Goal: Information Seeking & Learning: Learn about a topic

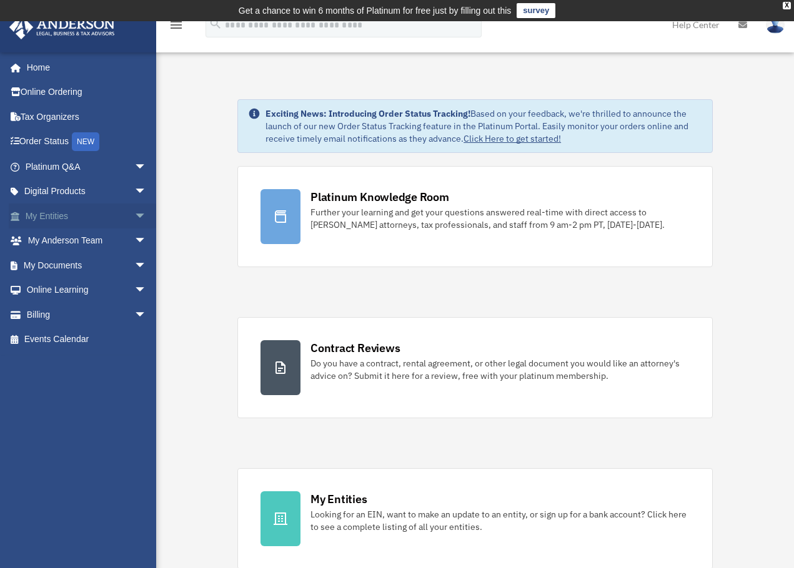
click at [134, 215] on span "arrow_drop_down" at bounding box center [146, 217] width 25 height 26
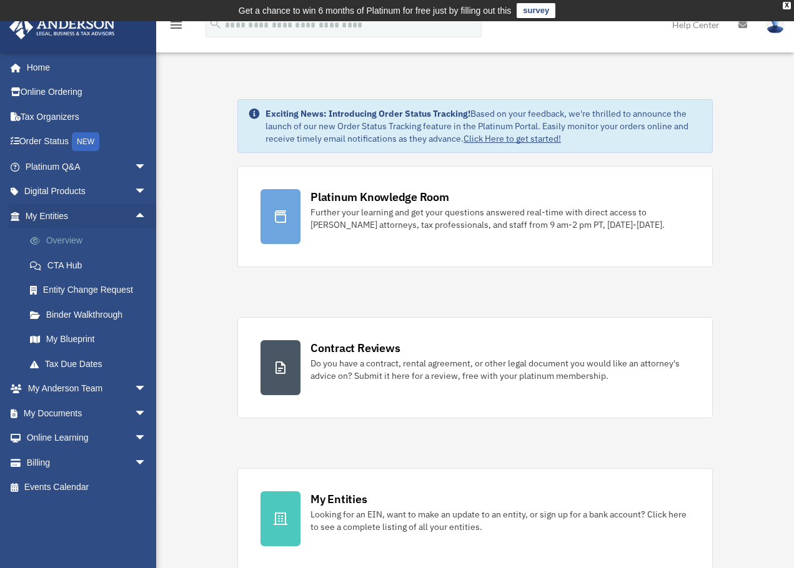
click at [65, 240] on link "Overview" at bounding box center [91, 241] width 148 height 25
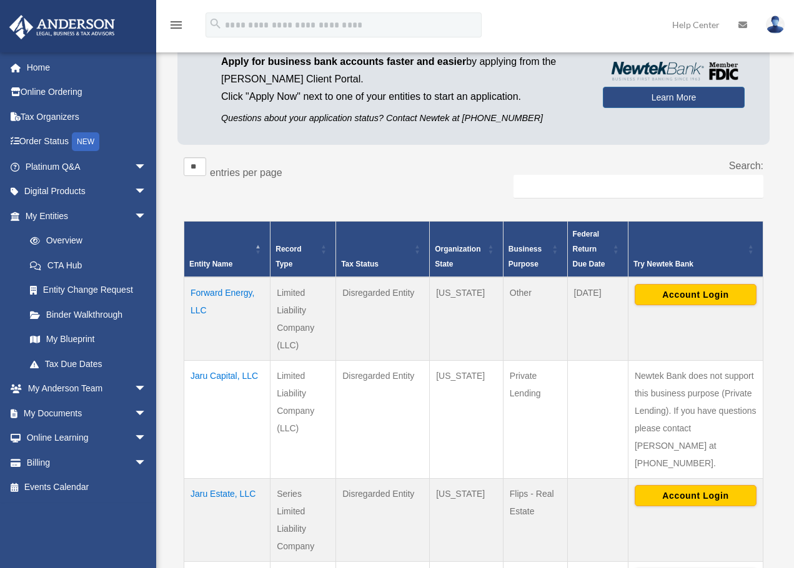
scroll to position [375, 0]
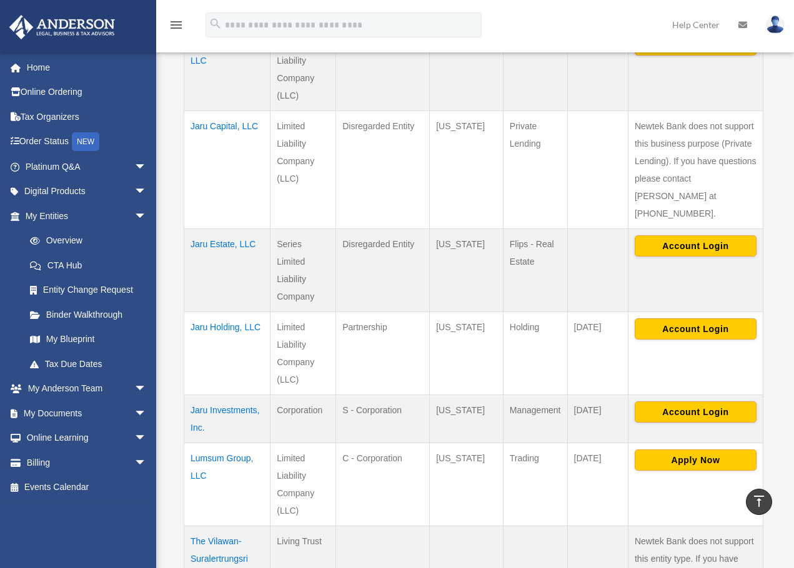
click at [234, 395] on td "Jaru Investments, Inc." at bounding box center [227, 419] width 86 height 48
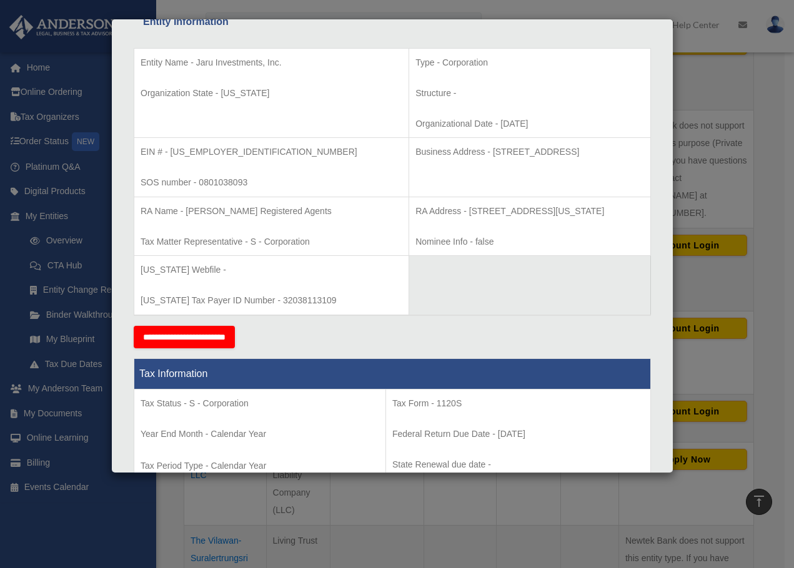
scroll to position [0, 0]
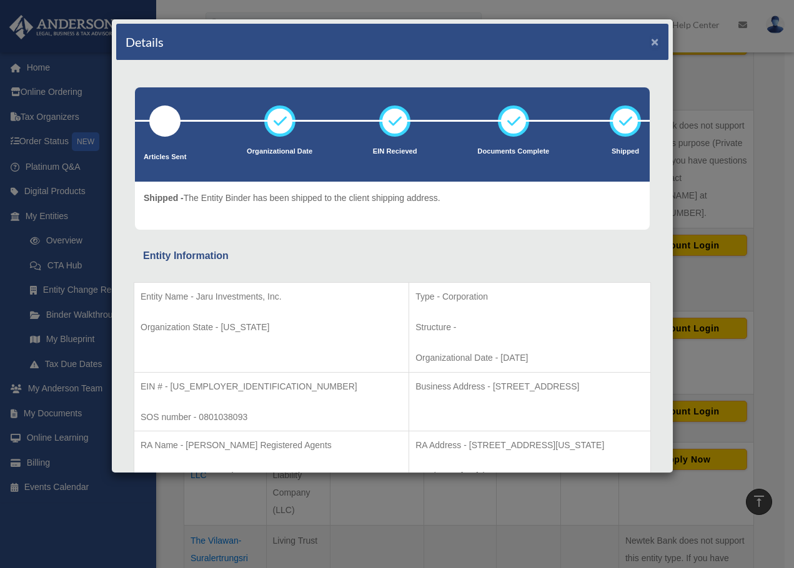
click at [651, 35] on button "×" at bounding box center [655, 41] width 8 height 13
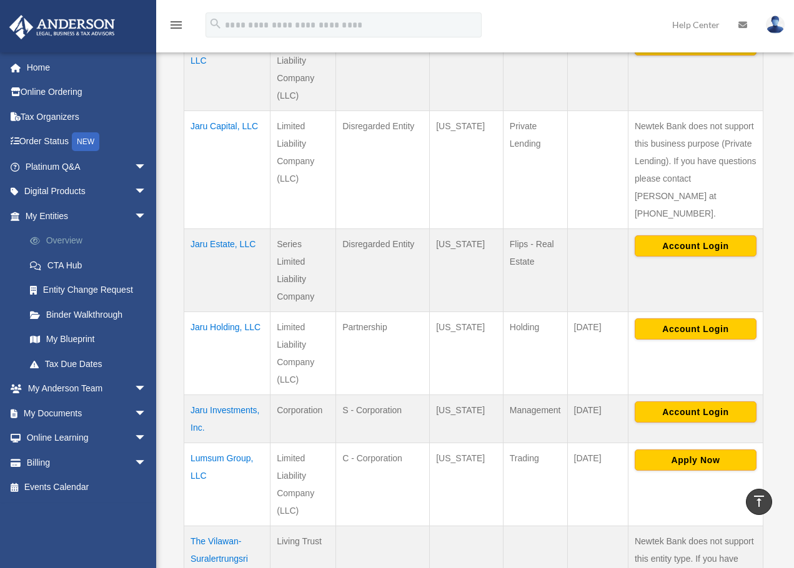
click at [82, 245] on link "Overview" at bounding box center [91, 241] width 148 height 25
